Goal: Book appointment/travel/reservation

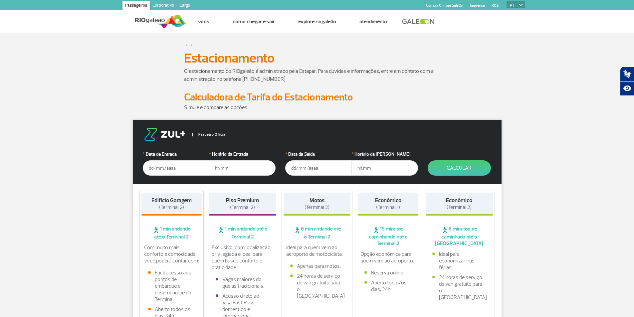
click at [149, 168] on input "text" at bounding box center [176, 168] width 67 height 15
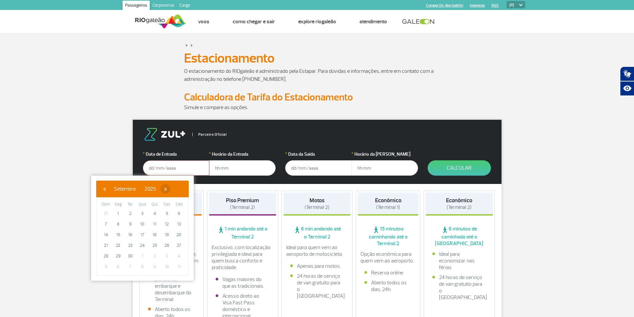
click at [170, 190] on span "›" at bounding box center [166, 189] width 10 height 10
click at [105, 224] on span "5" at bounding box center [106, 224] width 11 height 11
type input "[DATE]"
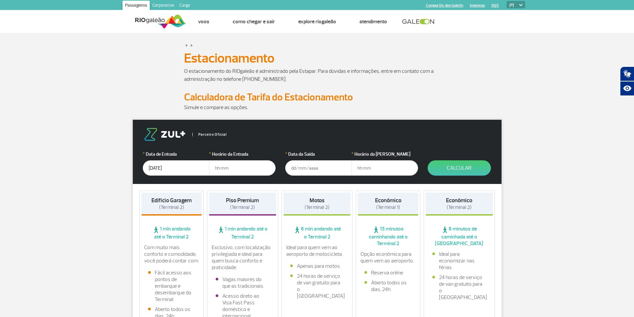
click at [237, 171] on input "text" at bounding box center [242, 168] width 67 height 15
type input "19:00"
type input "[DATE]"
click at [358, 168] on input "text" at bounding box center [385, 168] width 67 height 15
type input "10:00"
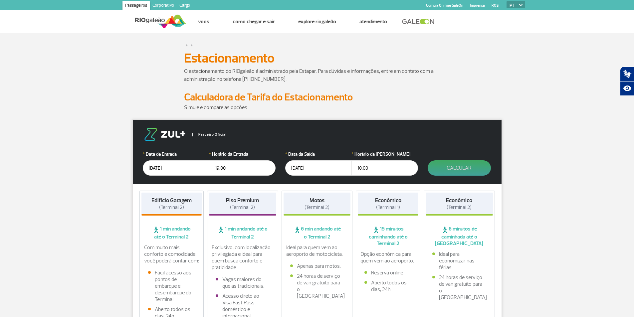
click at [465, 167] on button "Calcular" at bounding box center [459, 168] width 63 height 15
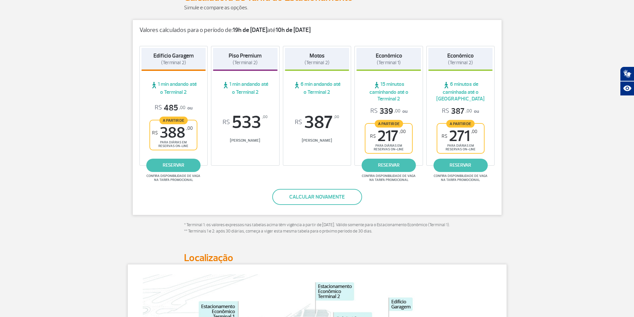
scroll to position [67, 0]
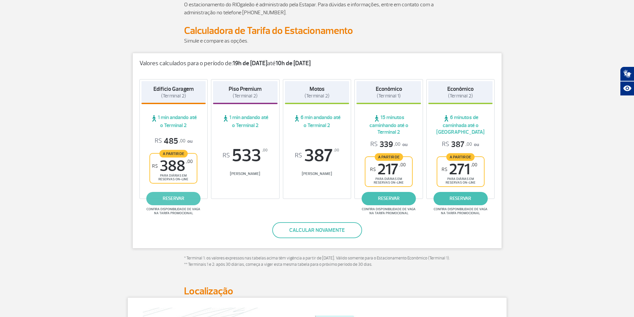
click at [174, 197] on link "reservar" at bounding box center [174, 198] width 54 height 13
